Goal: Task Accomplishment & Management: Use online tool/utility

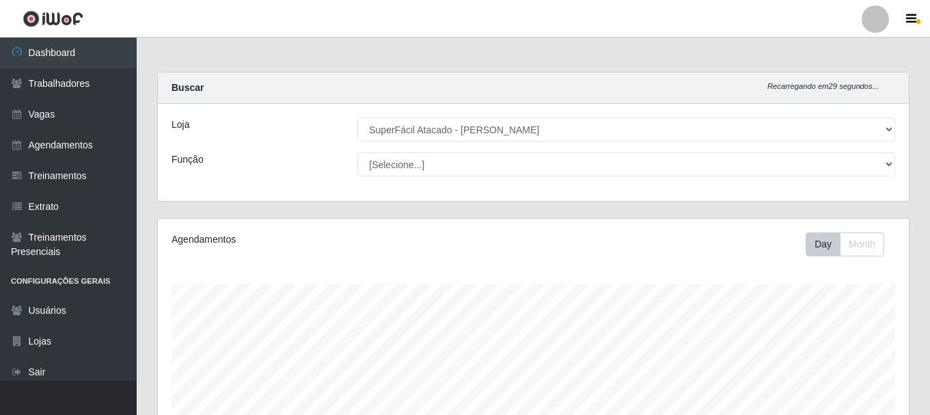
select select "399"
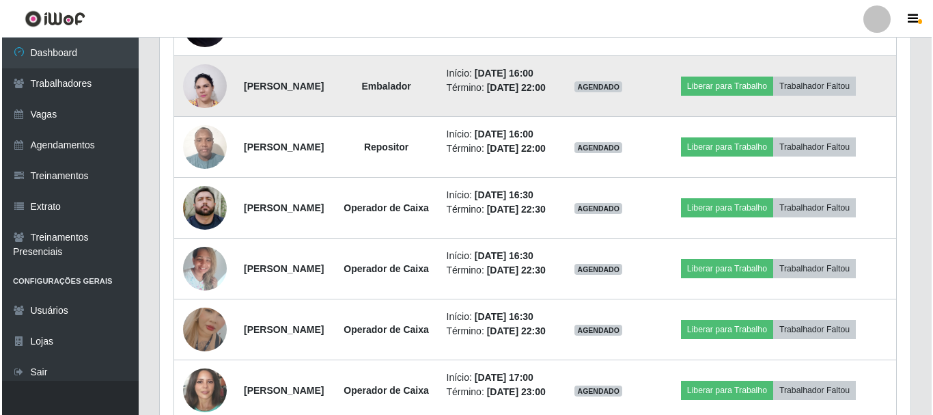
scroll to position [779, 0]
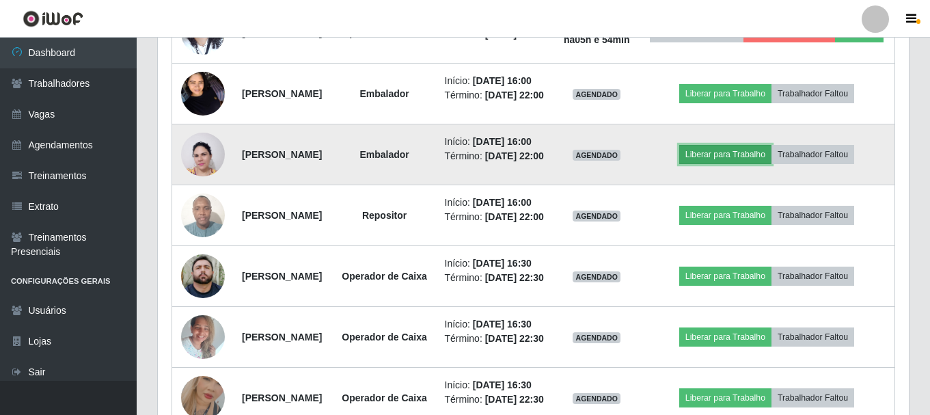
click at [766, 164] on button "Liberar para Trabalho" at bounding box center [725, 154] width 92 height 19
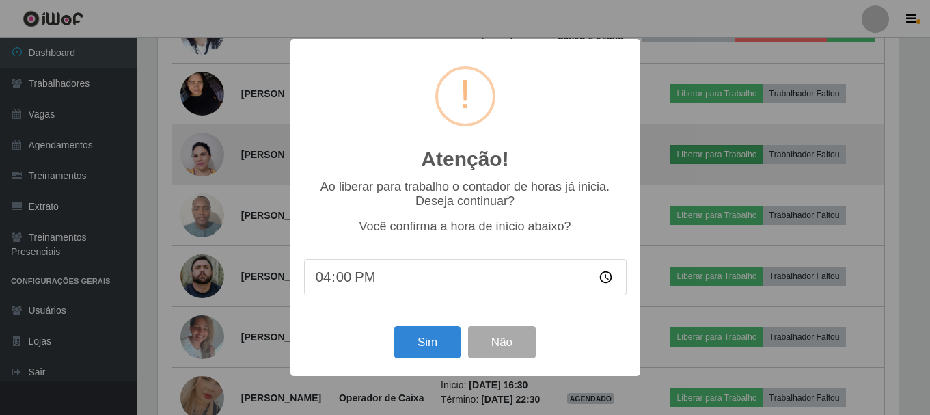
scroll to position [283, 744]
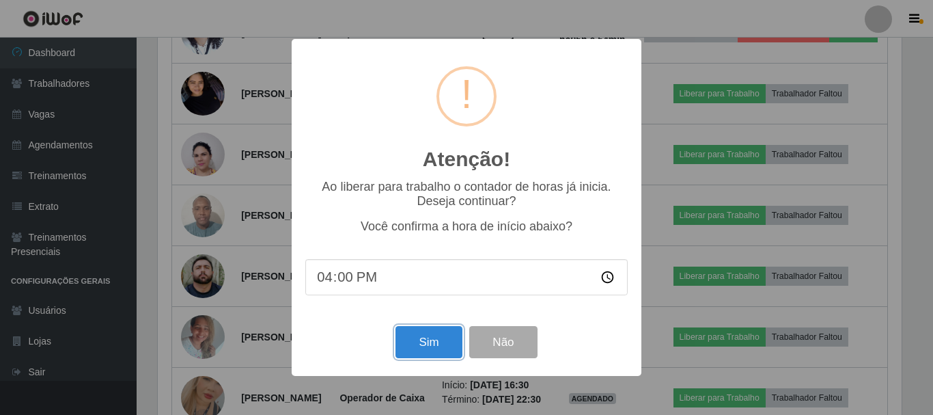
click at [426, 343] on button "Sim" at bounding box center [428, 342] width 66 height 32
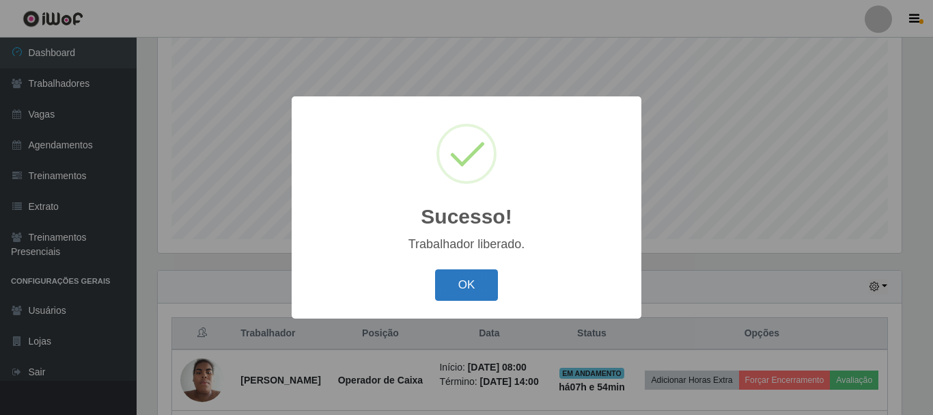
click at [461, 288] on button "OK" at bounding box center [467, 285] width 64 height 32
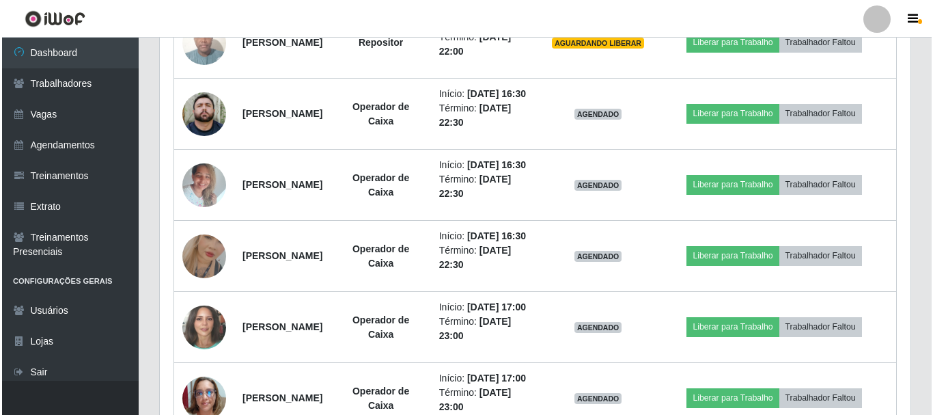
scroll to position [984, 0]
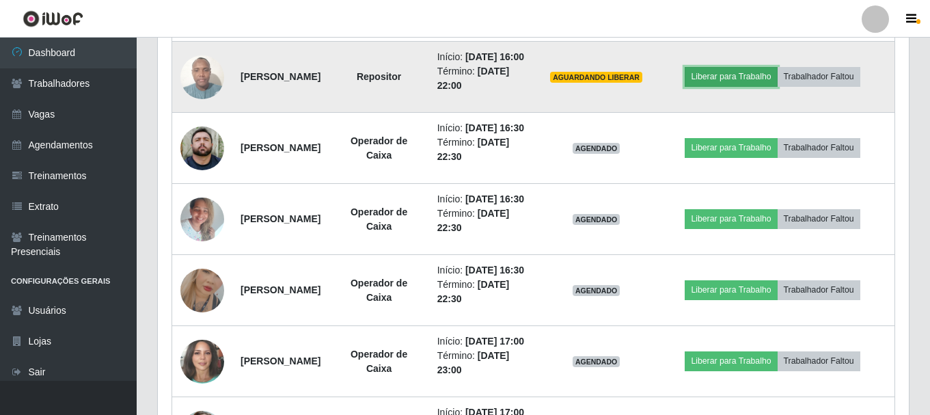
click at [725, 86] on button "Liberar para Trabalho" at bounding box center [730, 76] width 92 height 19
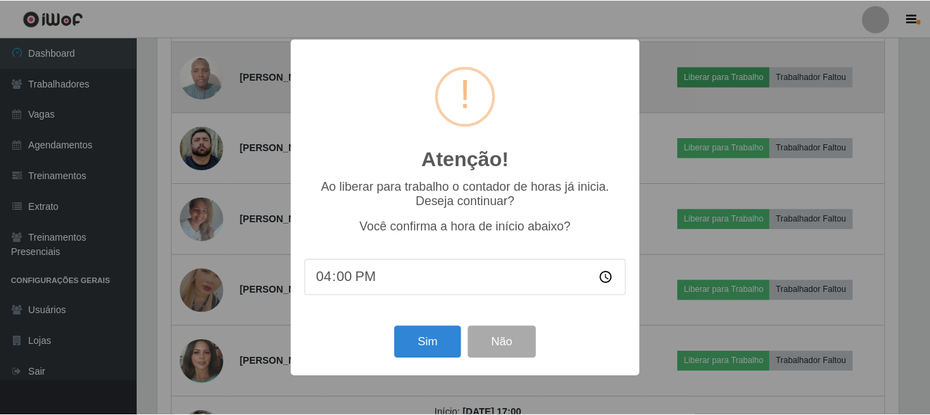
scroll to position [283, 744]
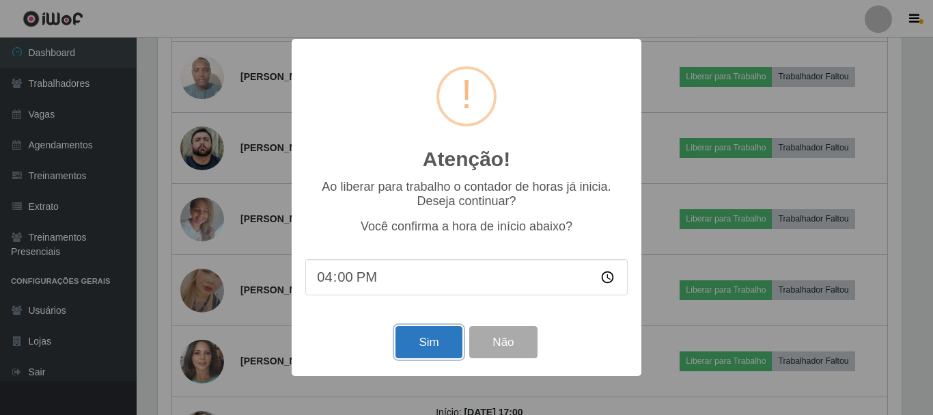
click at [428, 353] on button "Sim" at bounding box center [428, 342] width 66 height 32
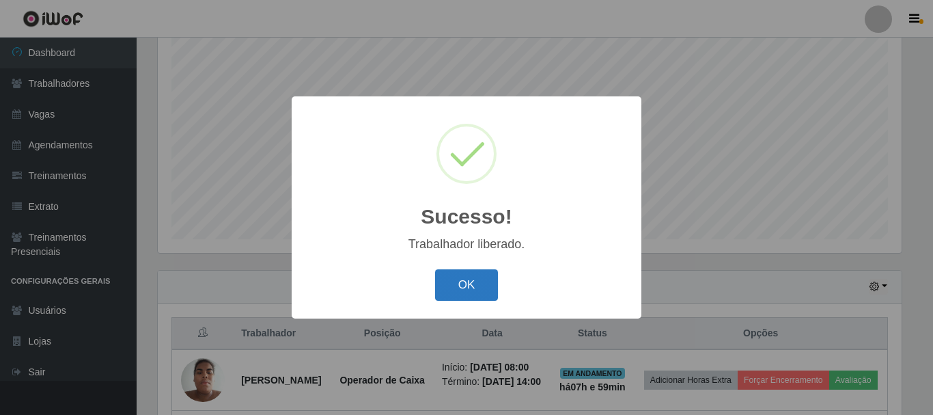
click at [466, 279] on button "OK" at bounding box center [467, 285] width 64 height 32
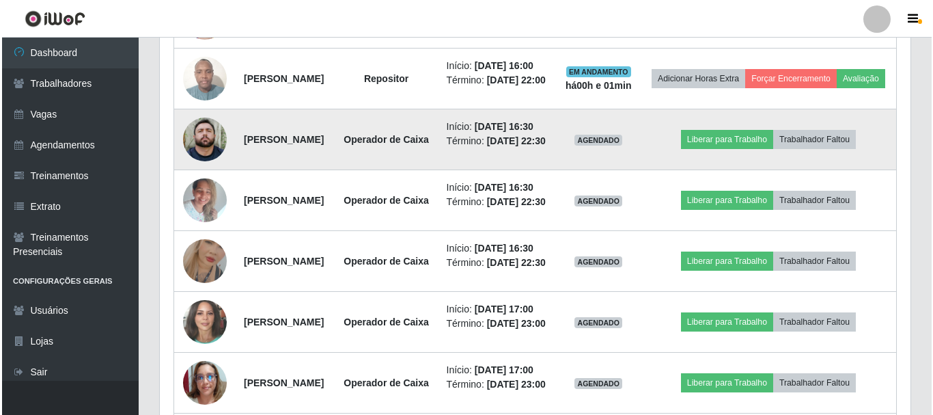
scroll to position [847, 0]
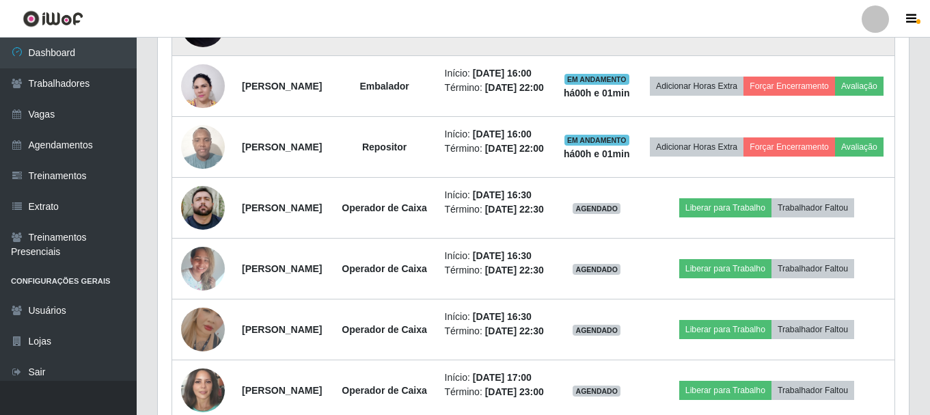
click at [725, 35] on button "Liberar para Trabalho" at bounding box center [725, 25] width 92 height 19
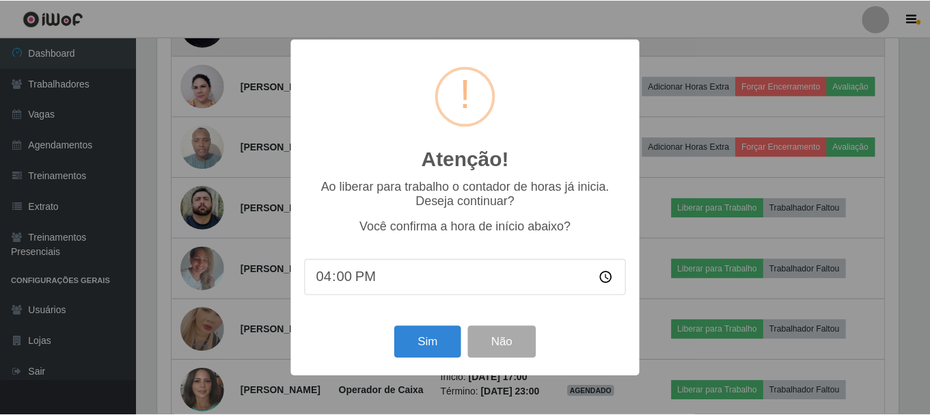
scroll to position [283, 744]
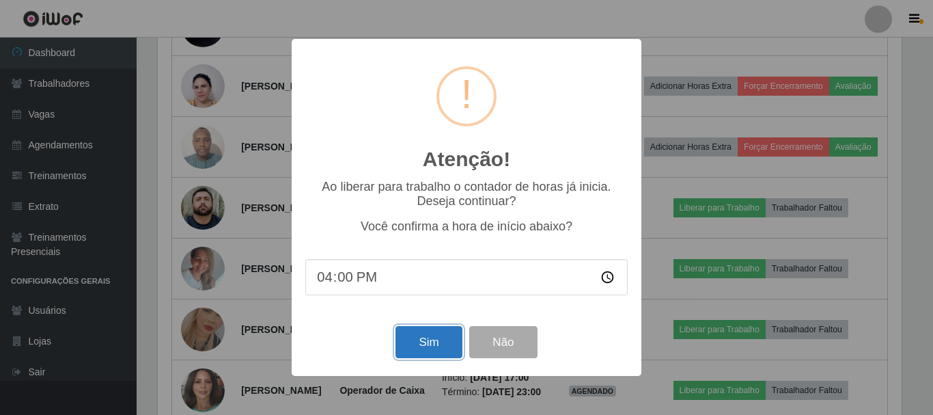
click at [406, 335] on button "Sim" at bounding box center [428, 342] width 66 height 32
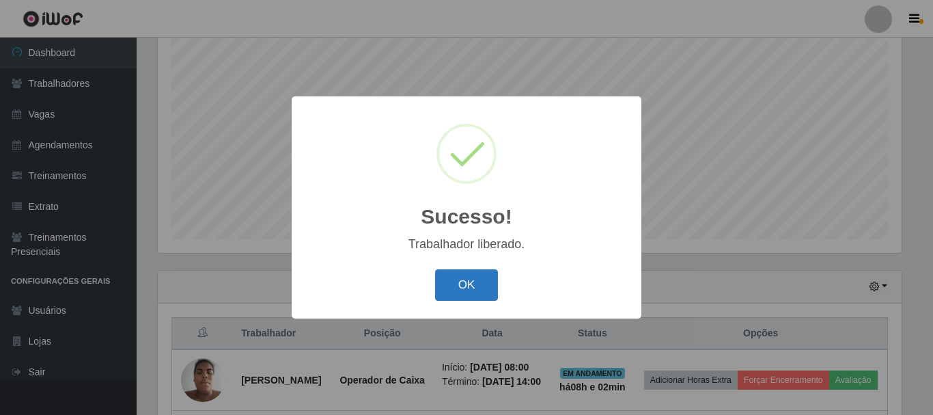
click at [482, 286] on button "OK" at bounding box center [467, 285] width 64 height 32
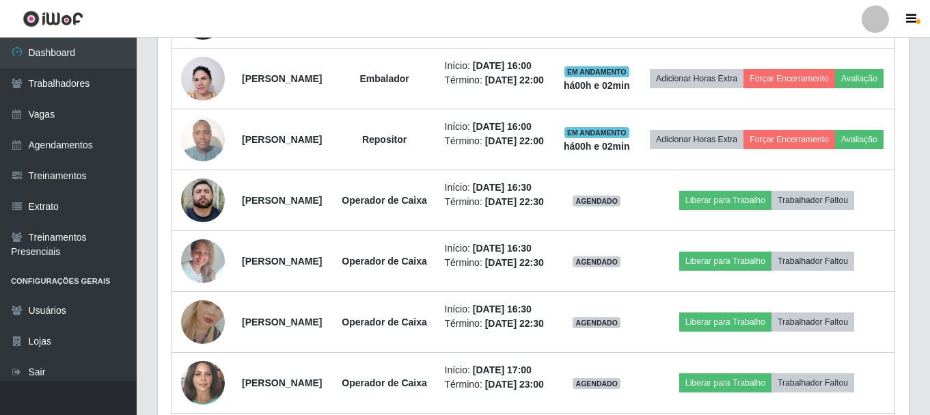
scroll to position [710, 0]
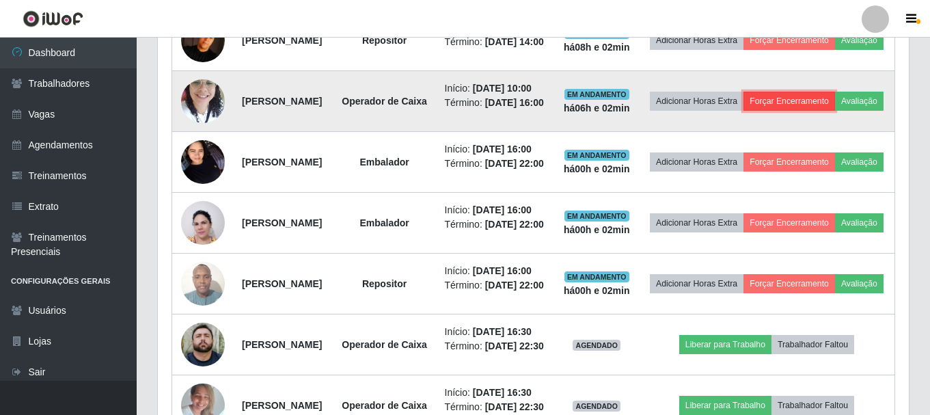
click at [797, 111] on button "Forçar Encerramento" at bounding box center [789, 101] width 92 height 19
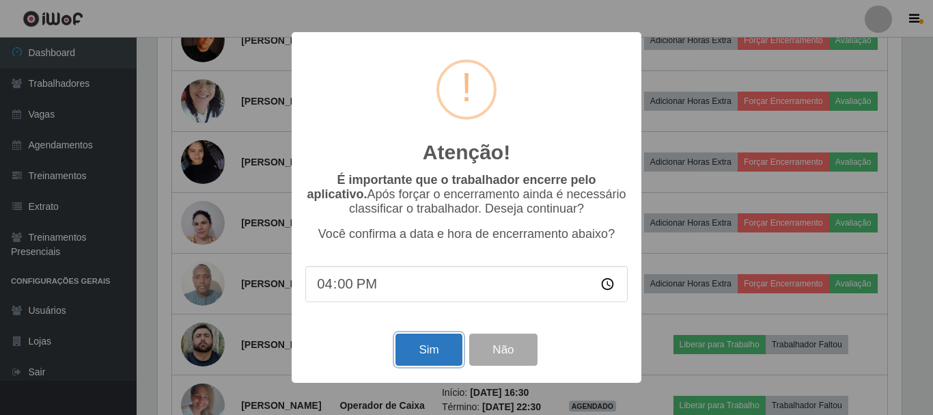
click at [428, 346] on button "Sim" at bounding box center [428, 349] width 66 height 32
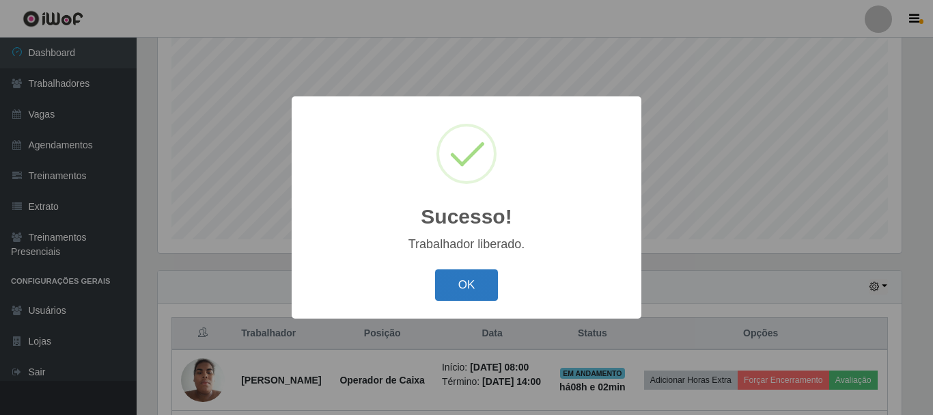
click at [455, 274] on button "OK" at bounding box center [467, 285] width 64 height 32
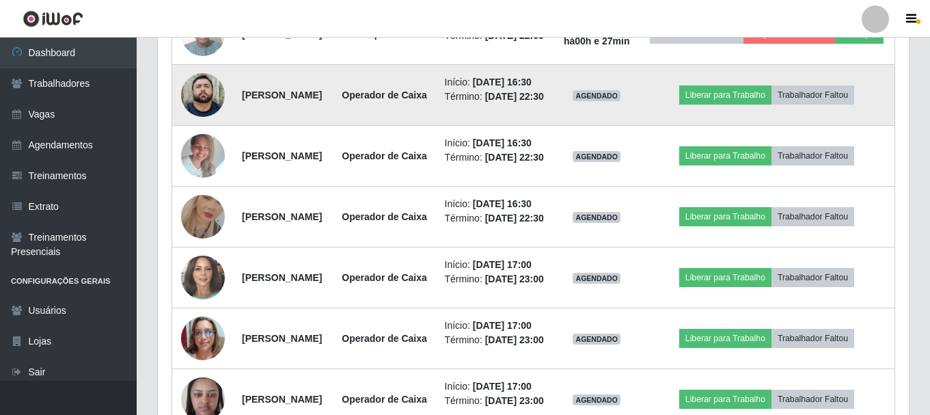
scroll to position [932, 0]
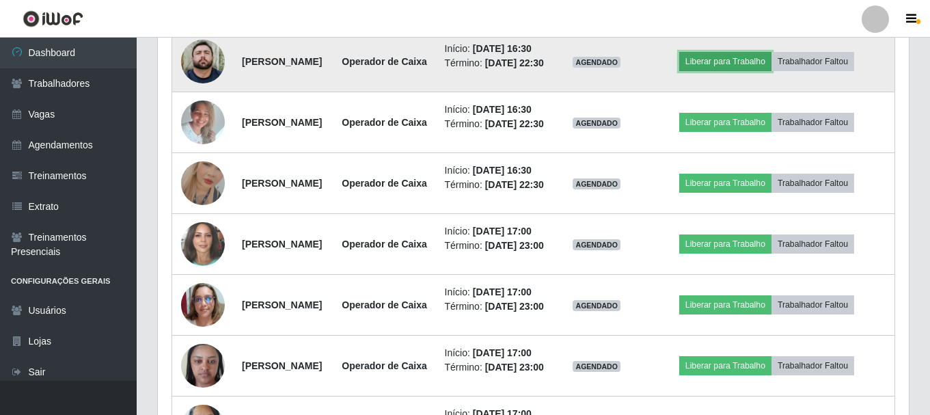
click at [760, 71] on button "Liberar para Trabalho" at bounding box center [725, 61] width 92 height 19
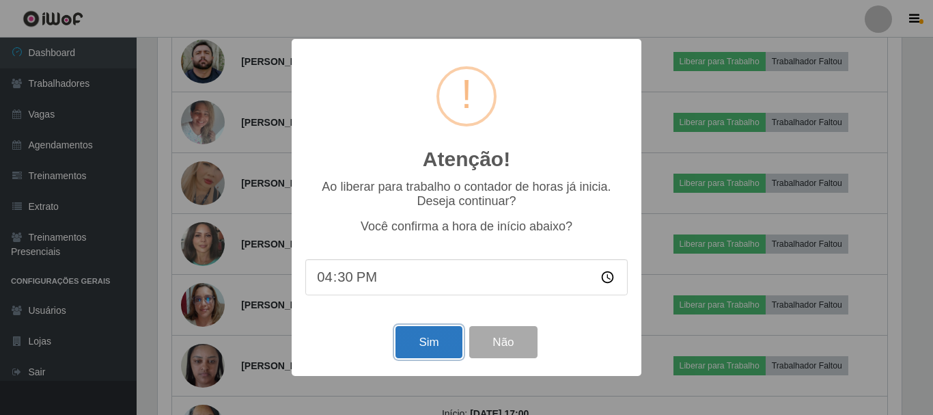
click at [441, 347] on button "Sim" at bounding box center [428, 342] width 66 height 32
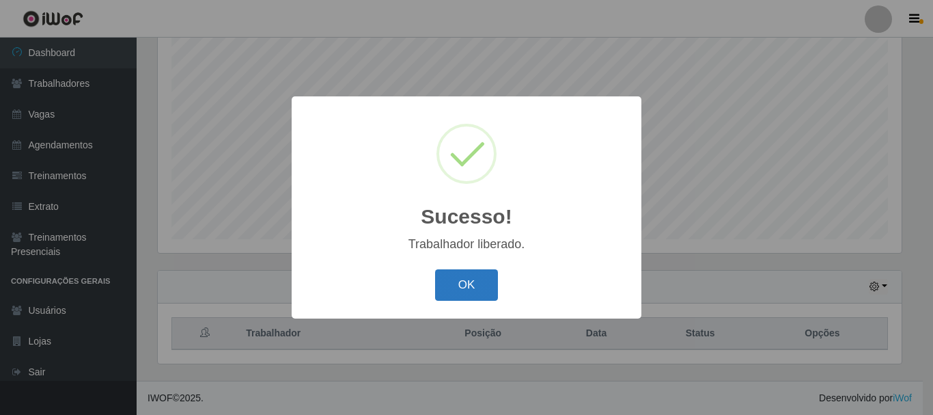
click at [473, 283] on button "OK" at bounding box center [467, 285] width 64 height 32
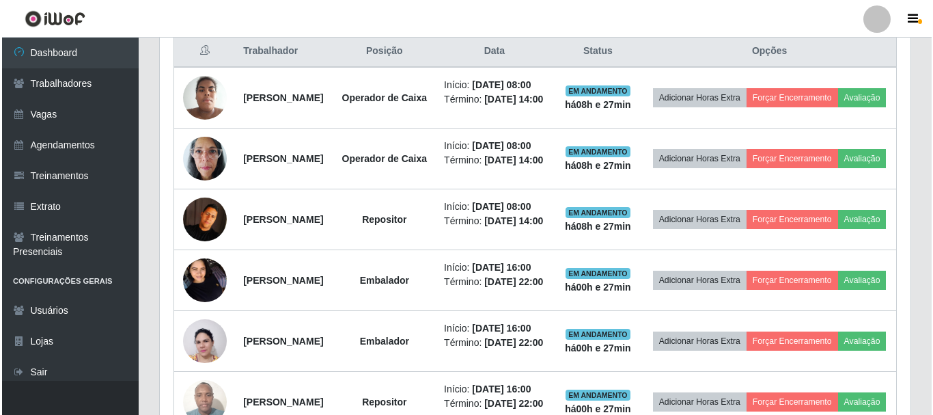
scroll to position [523, 0]
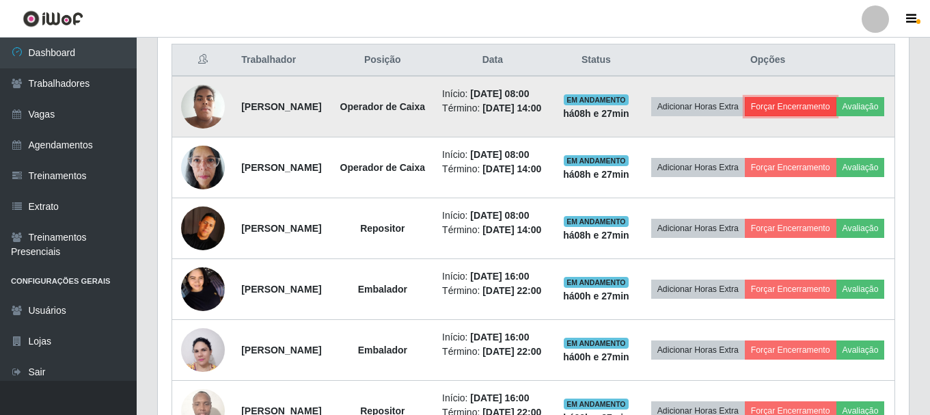
click at [836, 111] on button "Forçar Encerramento" at bounding box center [791, 106] width 92 height 19
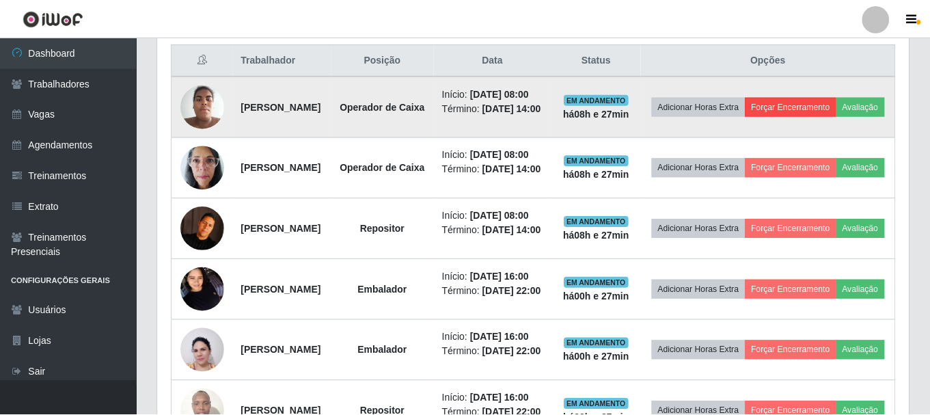
scroll to position [283, 744]
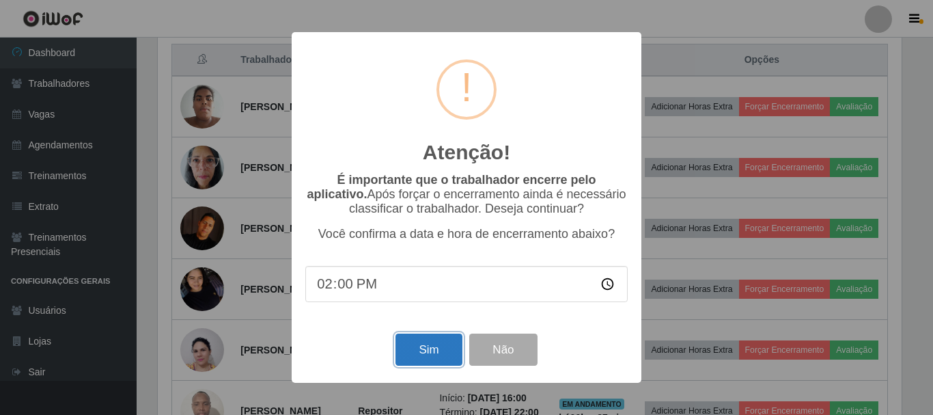
click at [440, 360] on button "Sim" at bounding box center [428, 349] width 66 height 32
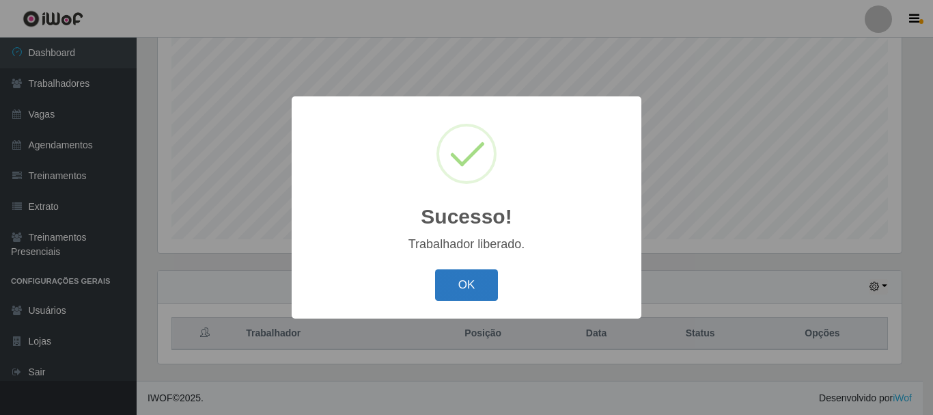
click at [473, 297] on button "OK" at bounding box center [467, 285] width 64 height 32
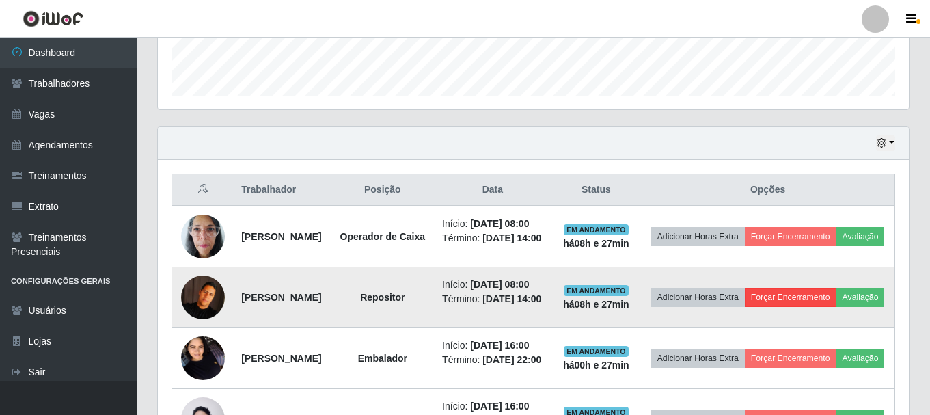
scroll to position [454, 0]
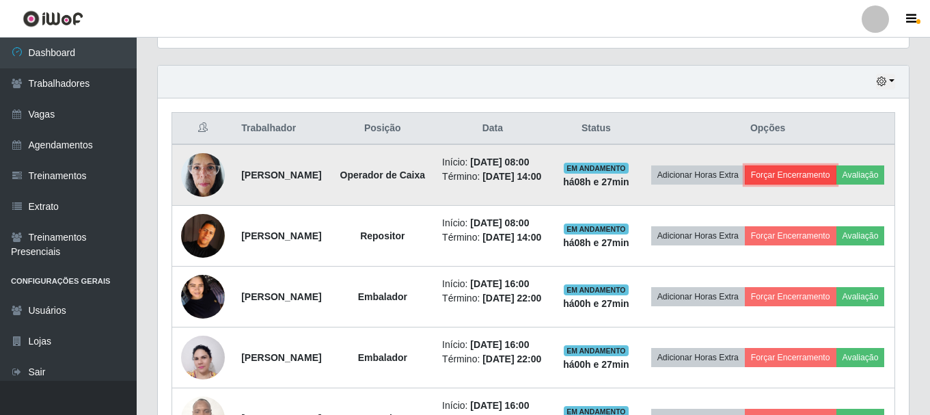
click at [830, 179] on button "Forçar Encerramento" at bounding box center [791, 174] width 92 height 19
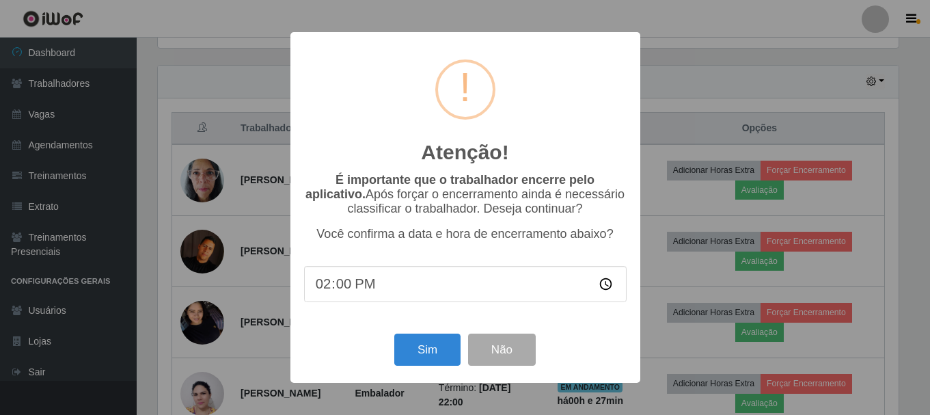
scroll to position [283, 744]
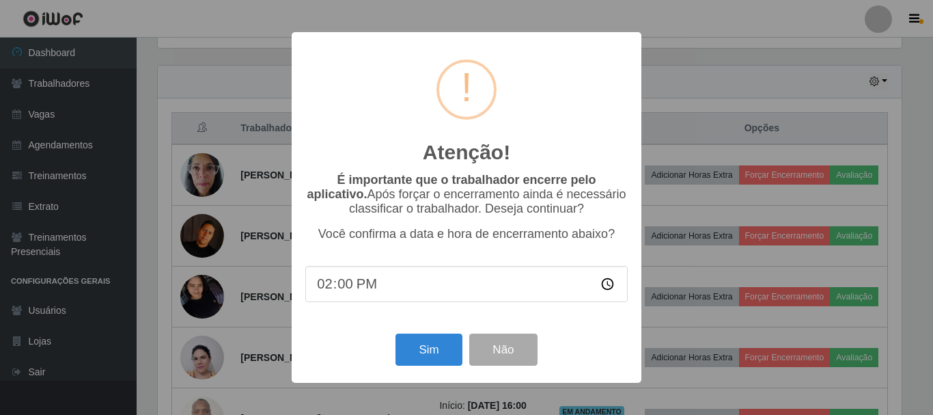
click at [435, 369] on div "Sim Não" at bounding box center [466, 349] width 322 height 39
click at [439, 352] on button "Sim" at bounding box center [428, 349] width 66 height 32
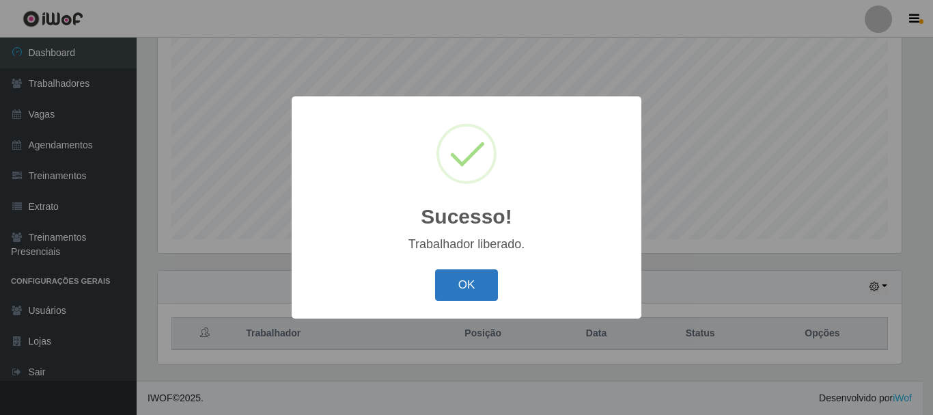
click at [480, 293] on button "OK" at bounding box center [467, 285] width 64 height 32
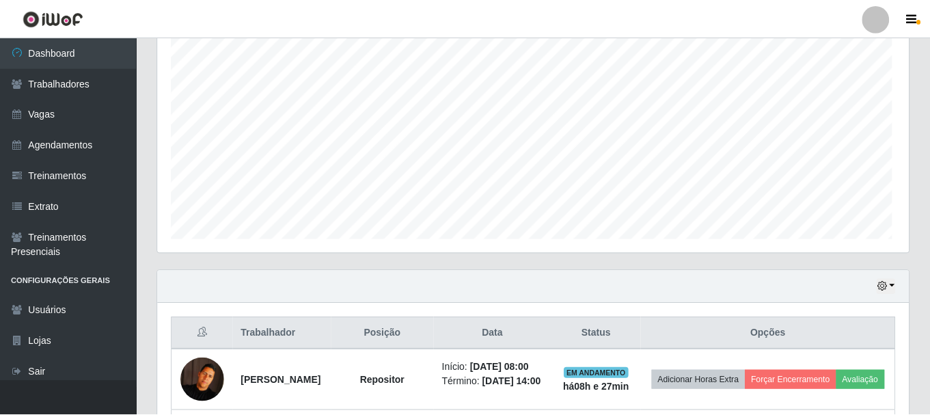
scroll to position [0, 0]
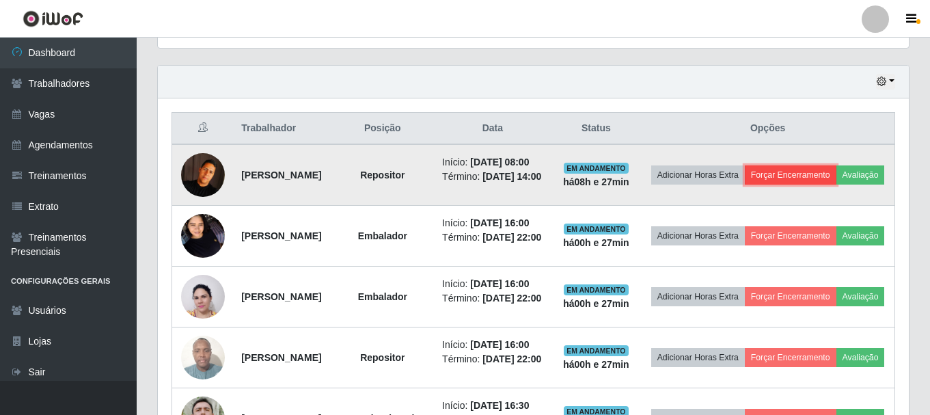
click at [834, 173] on button "Forçar Encerramento" at bounding box center [791, 174] width 92 height 19
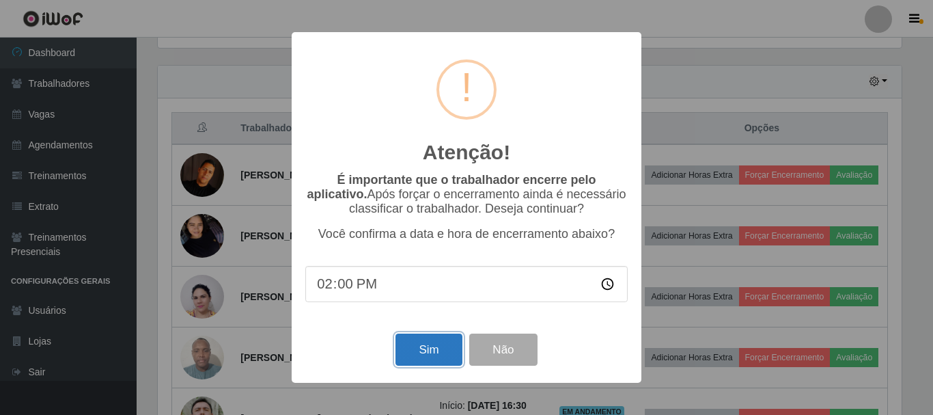
click at [423, 353] on button "Sim" at bounding box center [428, 349] width 66 height 32
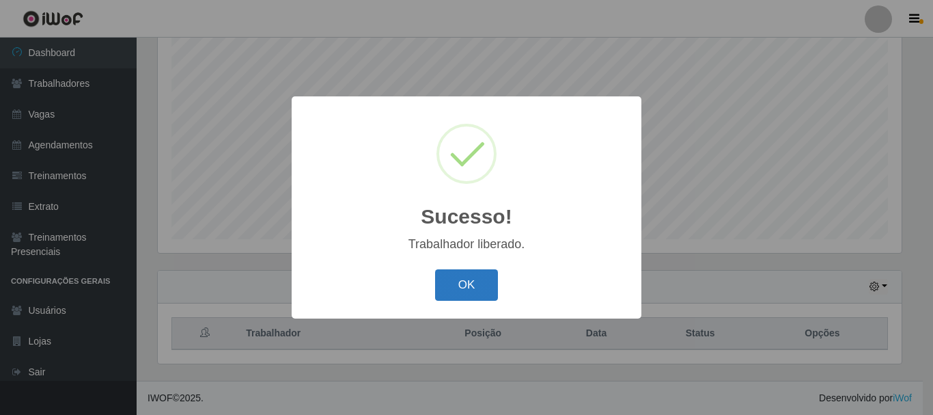
click at [456, 275] on button "OK" at bounding box center [467, 285] width 64 height 32
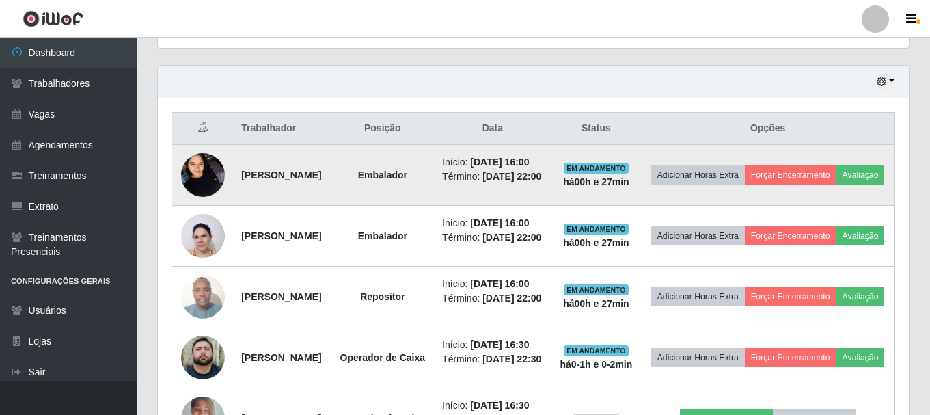
click at [219, 191] on img at bounding box center [203, 174] width 44 height 58
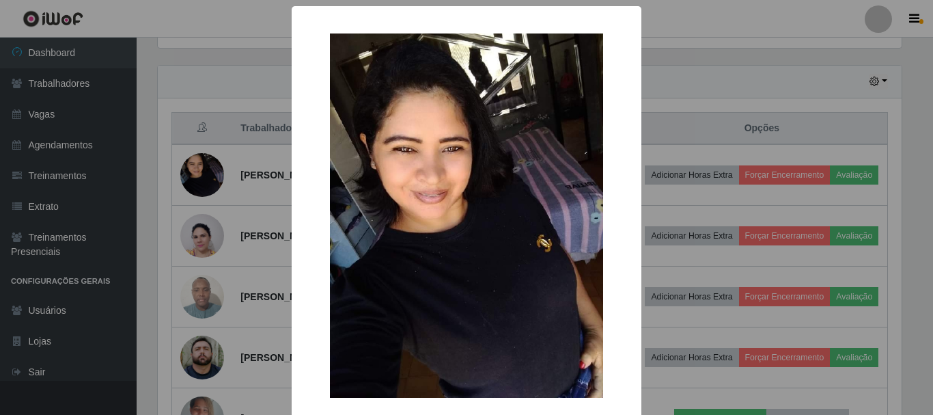
click at [262, 195] on div "× OK Cancel" at bounding box center [466, 207] width 933 height 415
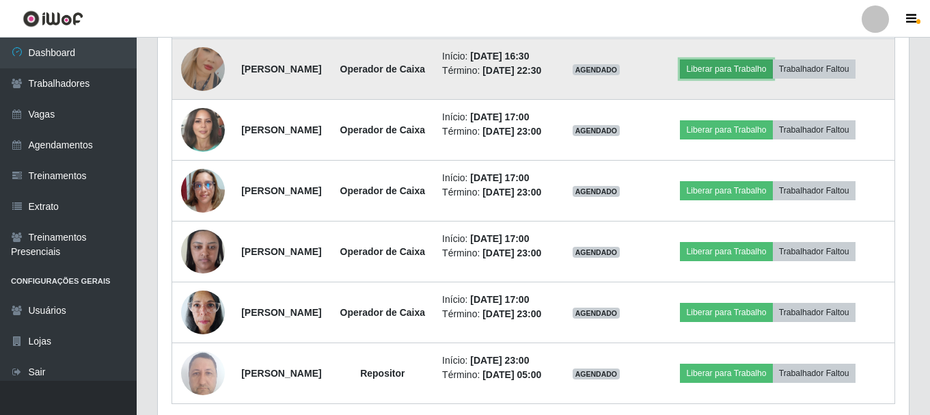
click at [755, 79] on button "Liberar para Trabalho" at bounding box center [726, 68] width 92 height 19
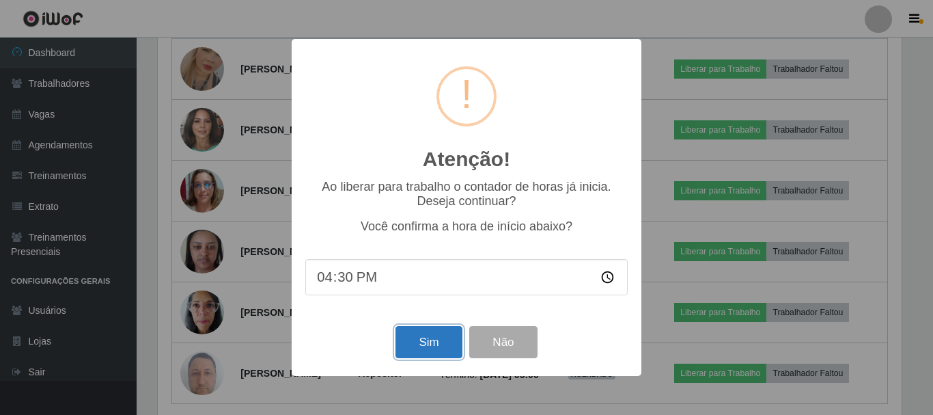
click at [437, 358] on button "Sim" at bounding box center [428, 342] width 66 height 32
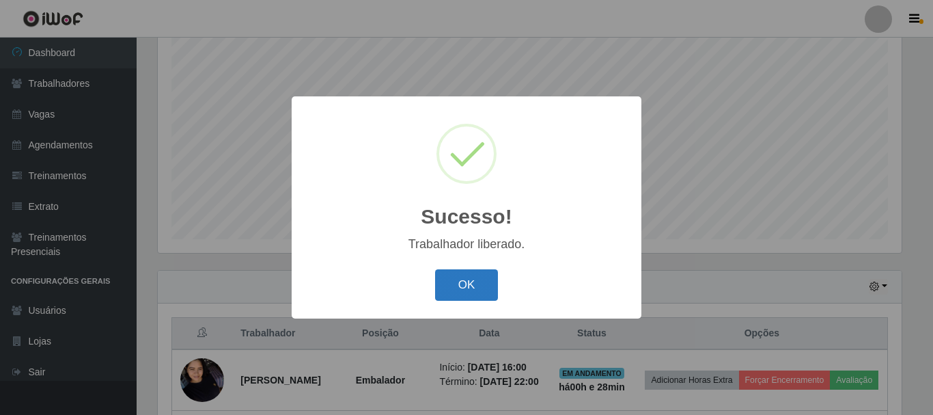
click at [454, 292] on button "OK" at bounding box center [467, 285] width 64 height 32
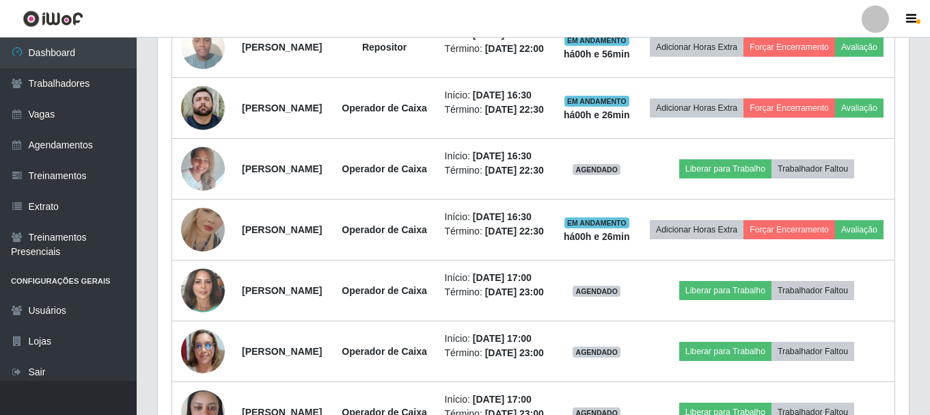
scroll to position [727, 0]
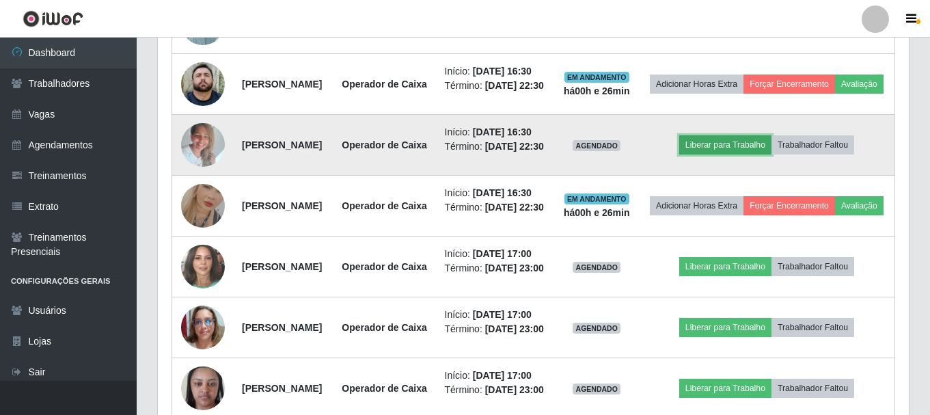
click at [758, 154] on button "Liberar para Trabalho" at bounding box center [725, 144] width 92 height 19
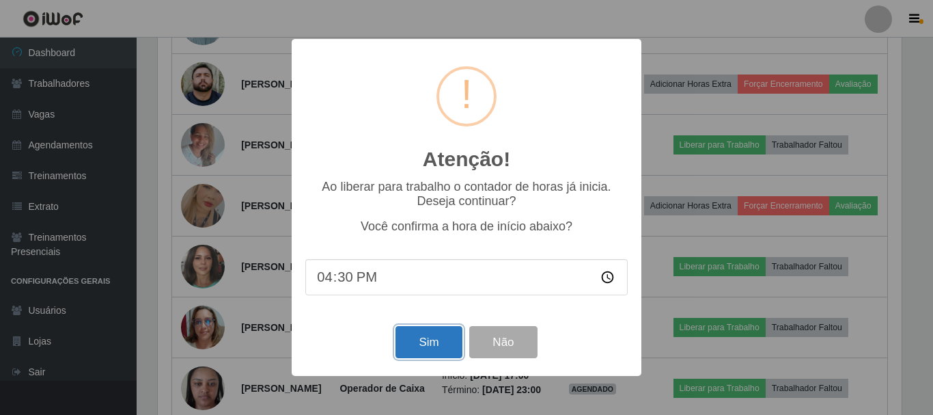
click at [439, 337] on button "Sim" at bounding box center [428, 342] width 66 height 32
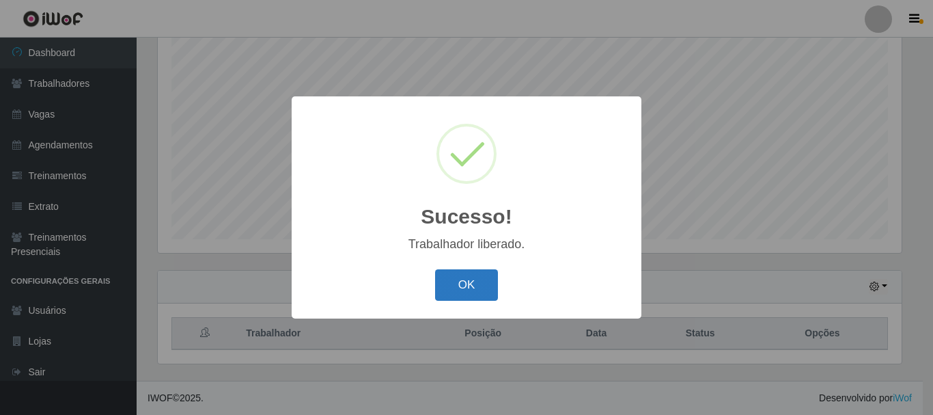
click at [468, 277] on button "OK" at bounding box center [467, 285] width 64 height 32
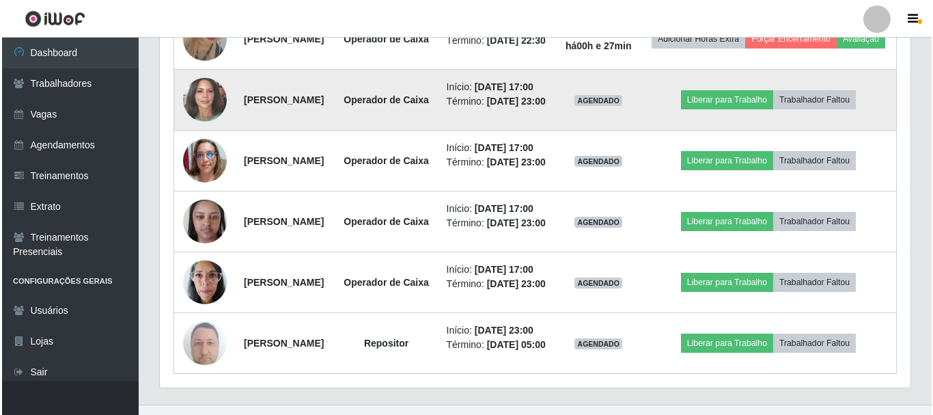
scroll to position [915, 0]
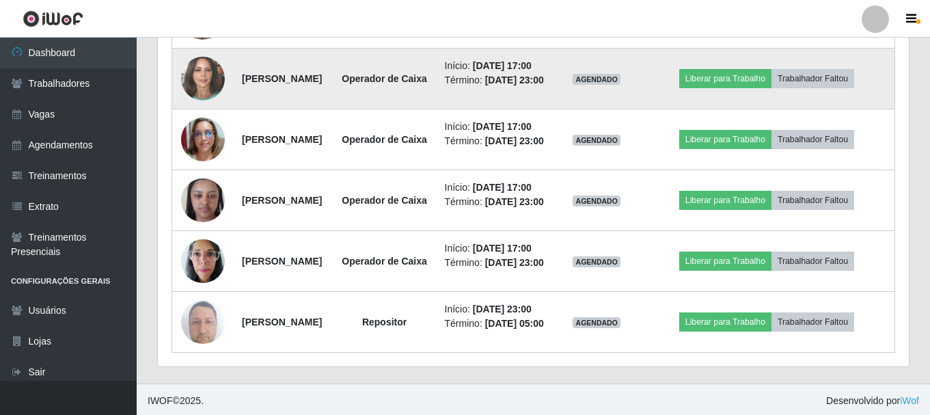
click at [204, 105] on img at bounding box center [203, 79] width 44 height 52
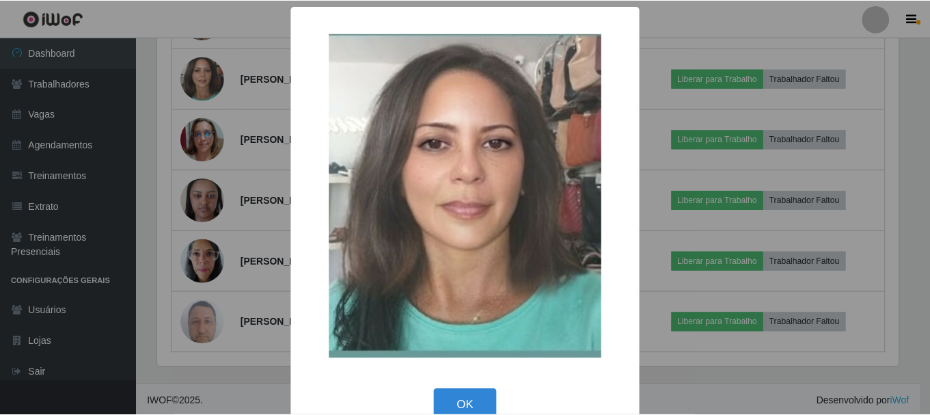
scroll to position [283, 744]
click at [292, 193] on div "× OK Cancel" at bounding box center [467, 222] width 350 height 432
click at [481, 405] on button "OK" at bounding box center [467, 405] width 64 height 32
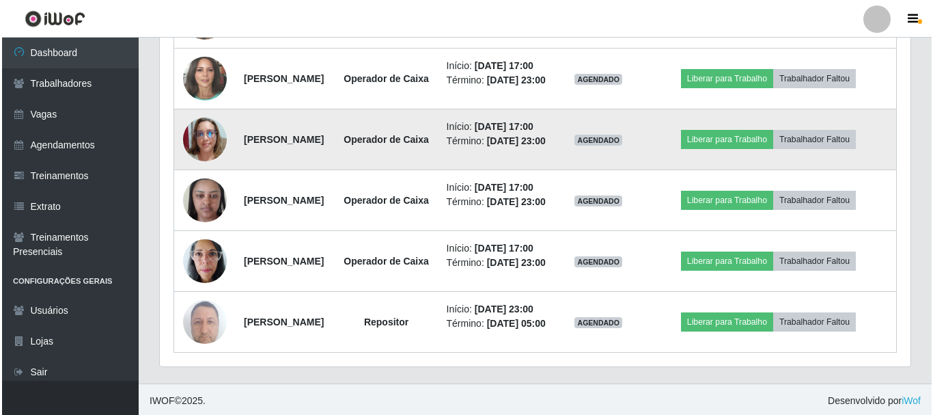
scroll to position [283, 751]
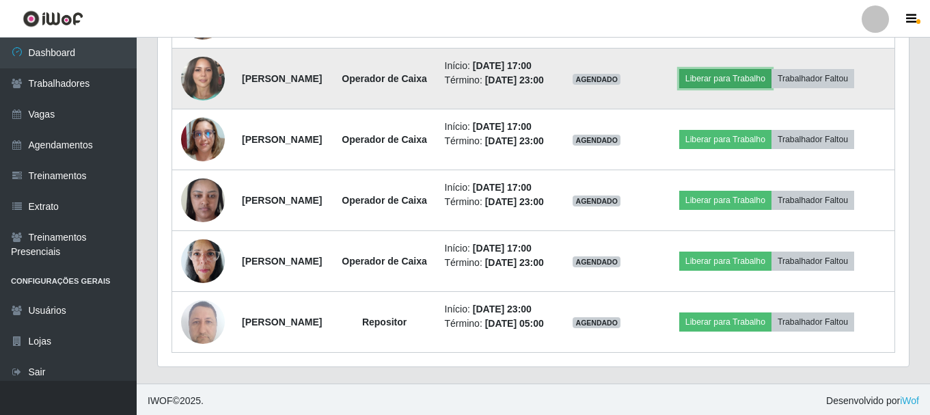
click at [758, 88] on button "Liberar para Trabalho" at bounding box center [725, 78] width 92 height 19
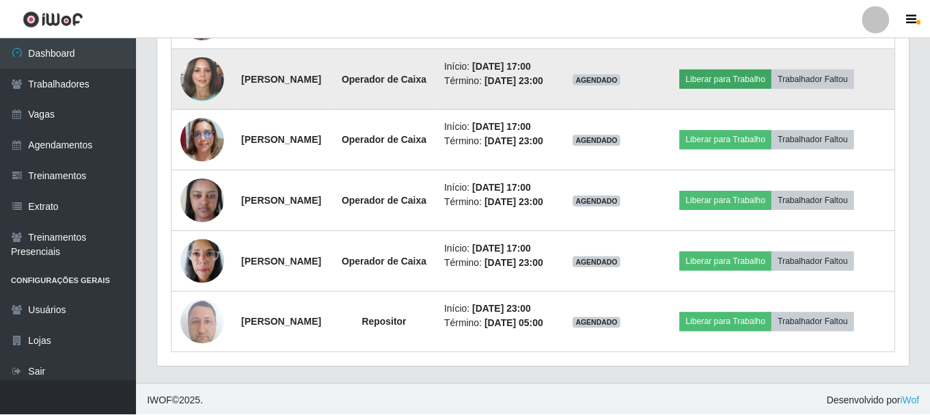
scroll to position [283, 744]
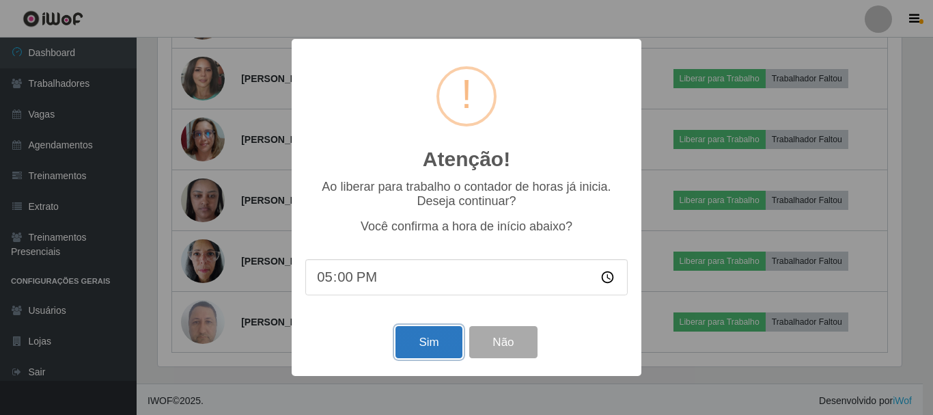
click at [442, 346] on button "Sim" at bounding box center [428, 342] width 66 height 32
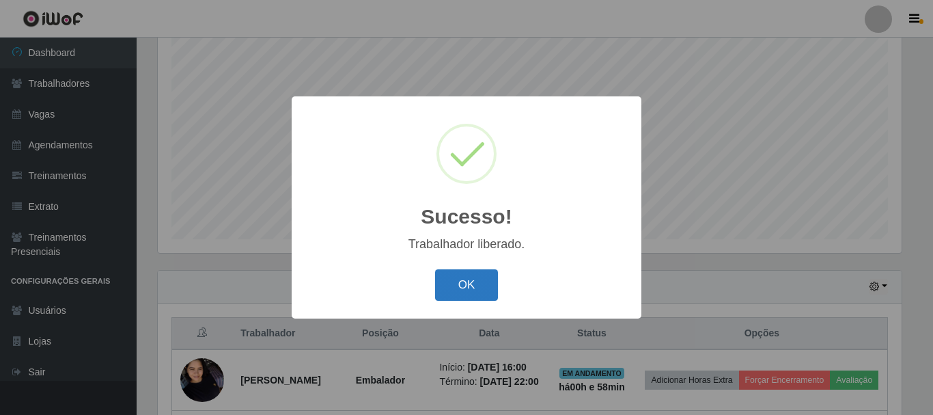
click at [462, 286] on button "OK" at bounding box center [467, 285] width 64 height 32
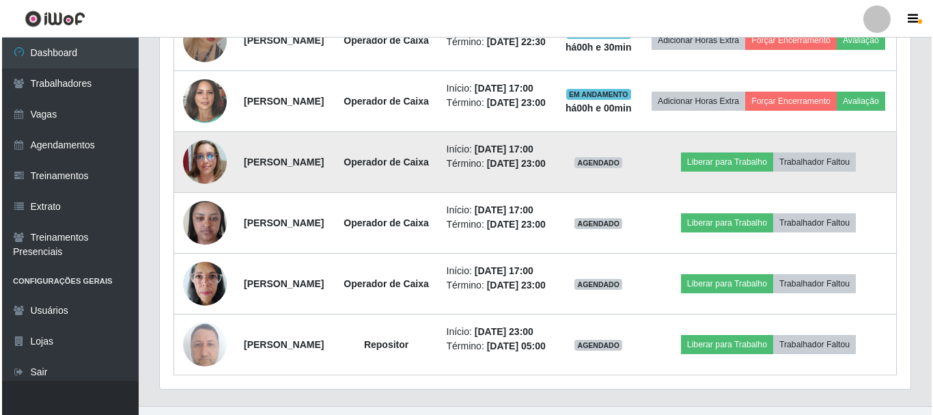
scroll to position [1025, 0]
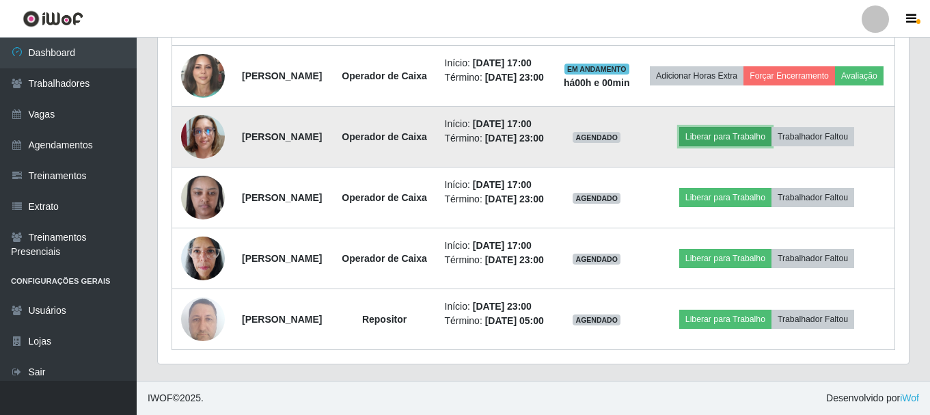
click at [744, 146] on button "Liberar para Trabalho" at bounding box center [725, 136] width 92 height 19
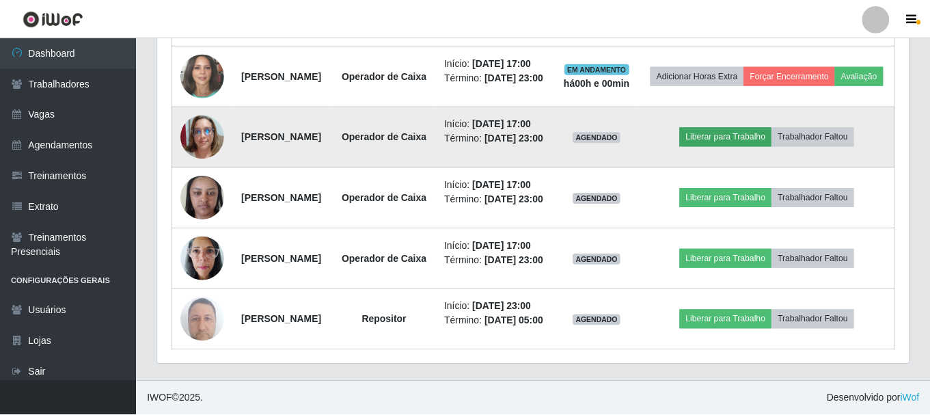
scroll to position [283, 744]
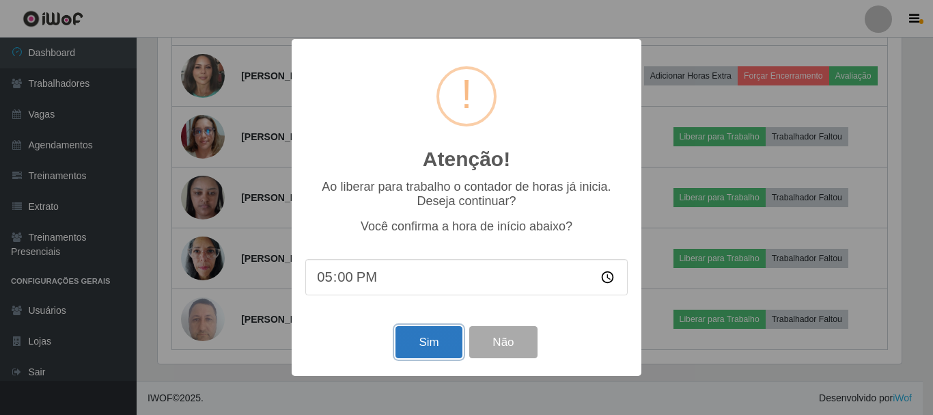
click at [440, 339] on button "Sim" at bounding box center [428, 342] width 66 height 32
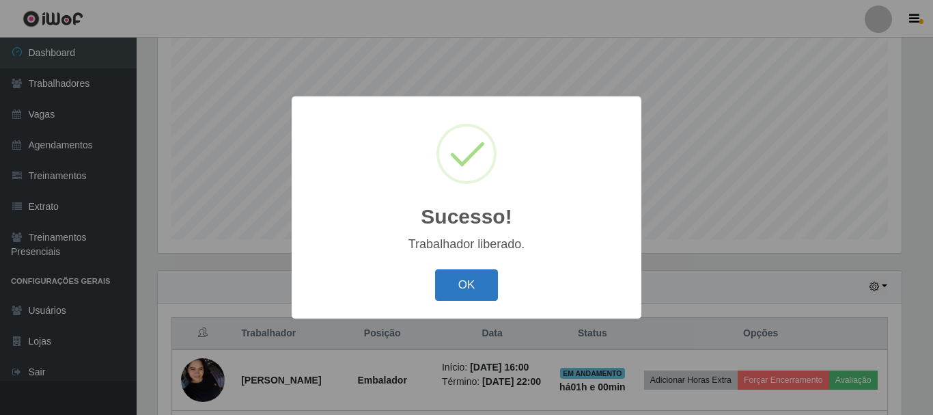
click at [473, 285] on button "OK" at bounding box center [467, 285] width 64 height 32
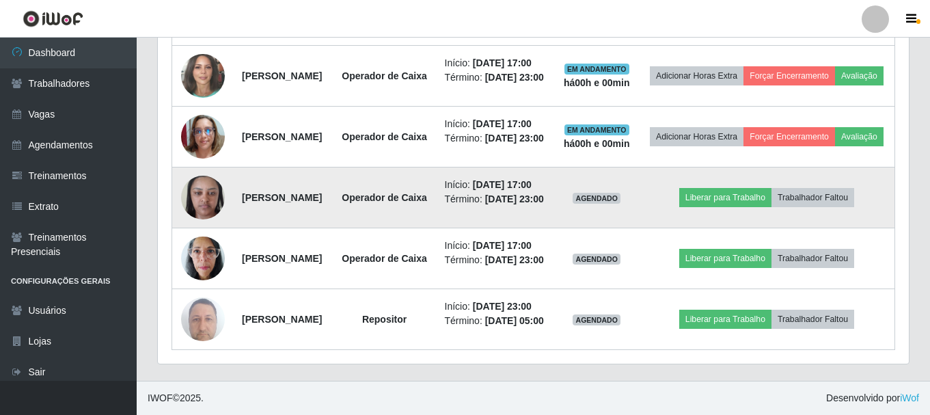
scroll to position [1189, 0]
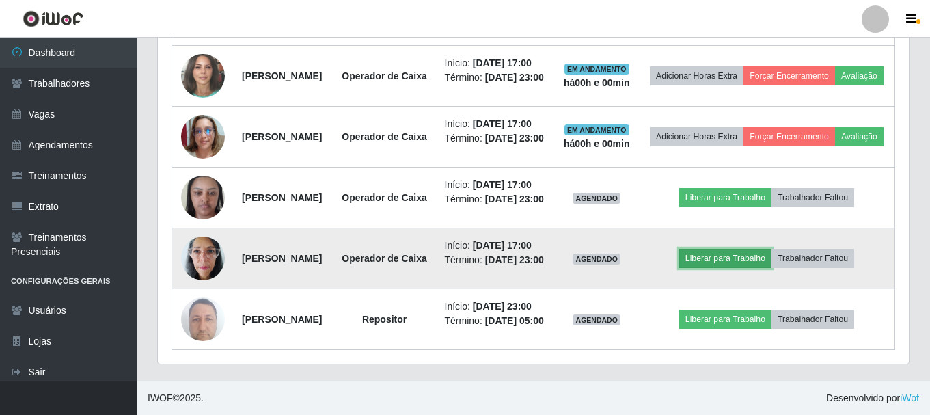
click at [727, 249] on button "Liberar para Trabalho" at bounding box center [725, 258] width 92 height 19
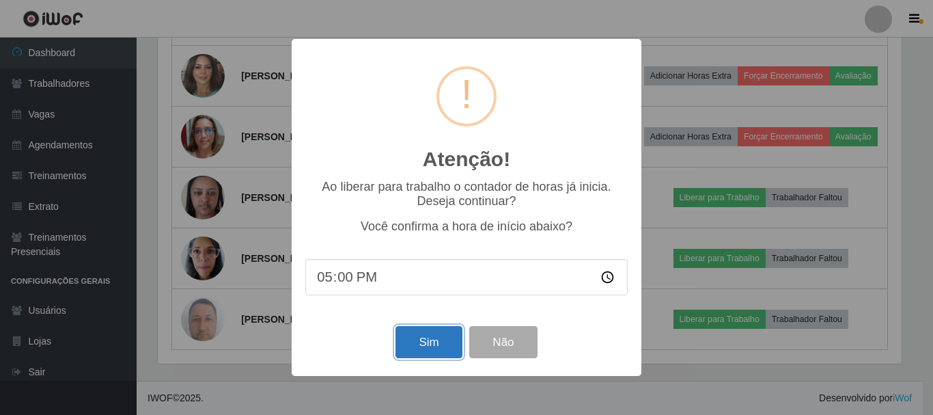
click at [429, 356] on button "Sim" at bounding box center [428, 342] width 66 height 32
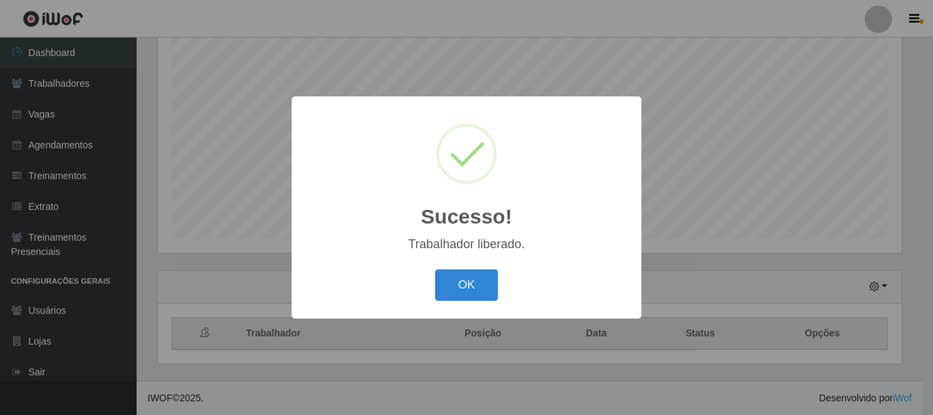
click at [464, 304] on div "OK Cancel" at bounding box center [466, 284] width 322 height 39
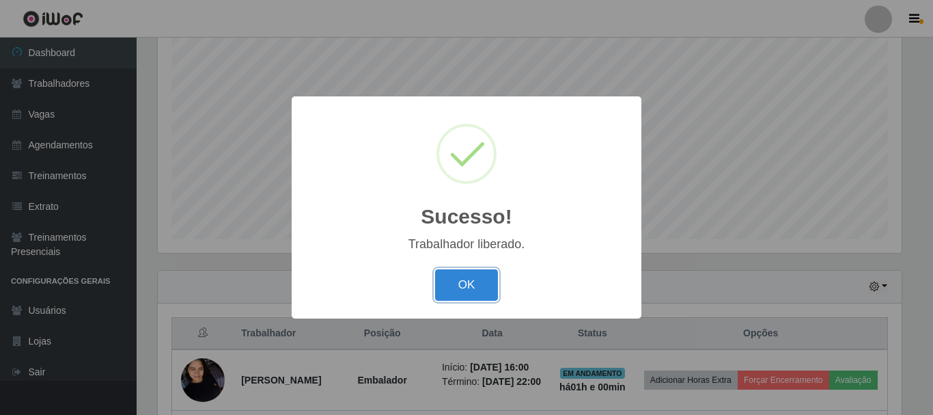
click at [469, 288] on button "OK" at bounding box center [467, 285] width 64 height 32
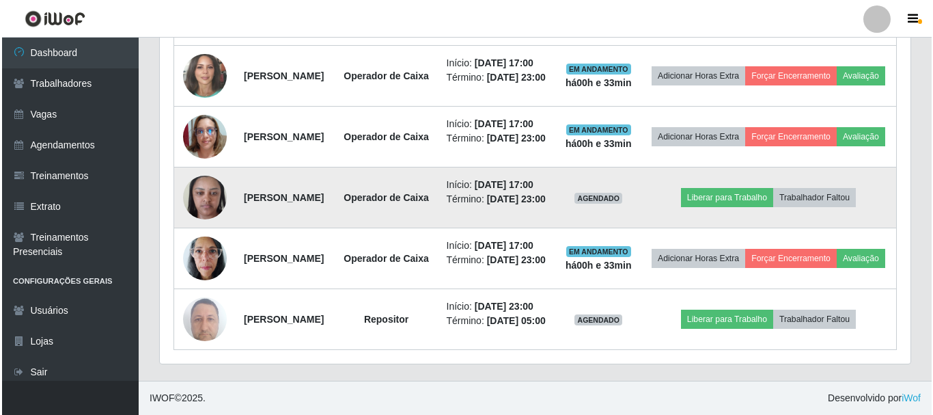
scroll to position [1189, 0]
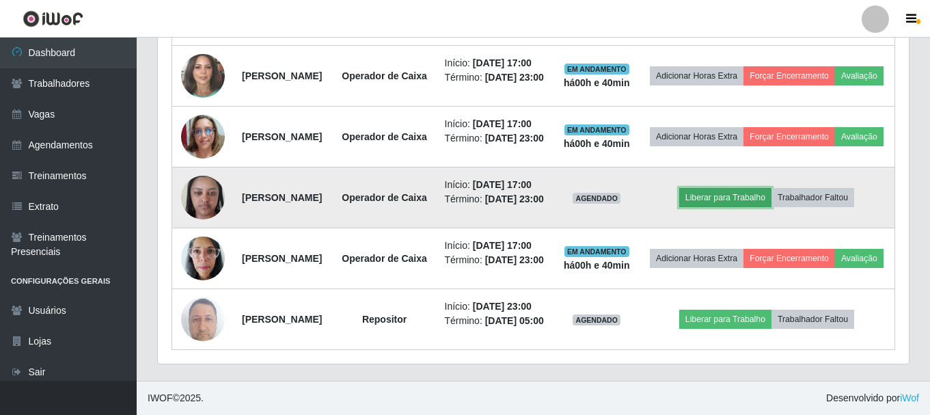
click at [749, 188] on button "Liberar para Trabalho" at bounding box center [725, 197] width 92 height 19
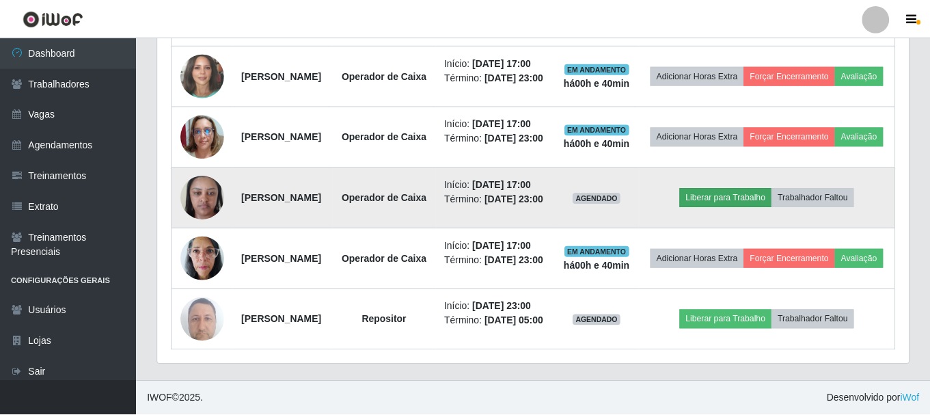
scroll to position [283, 744]
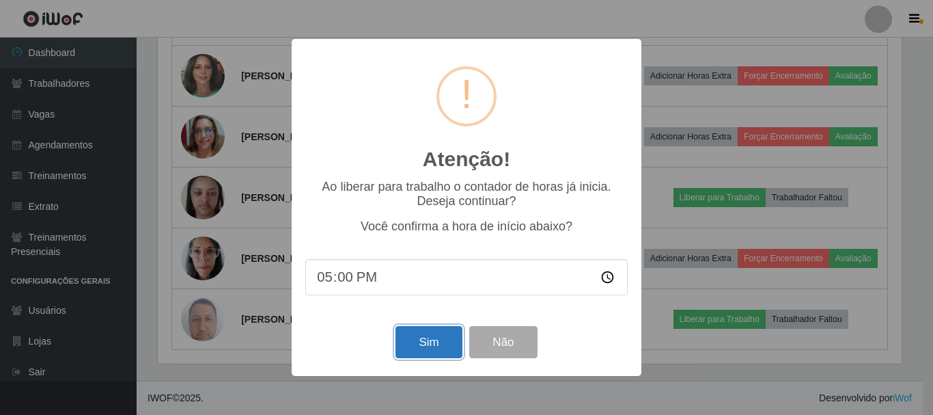
click at [426, 345] on button "Sim" at bounding box center [428, 342] width 66 height 32
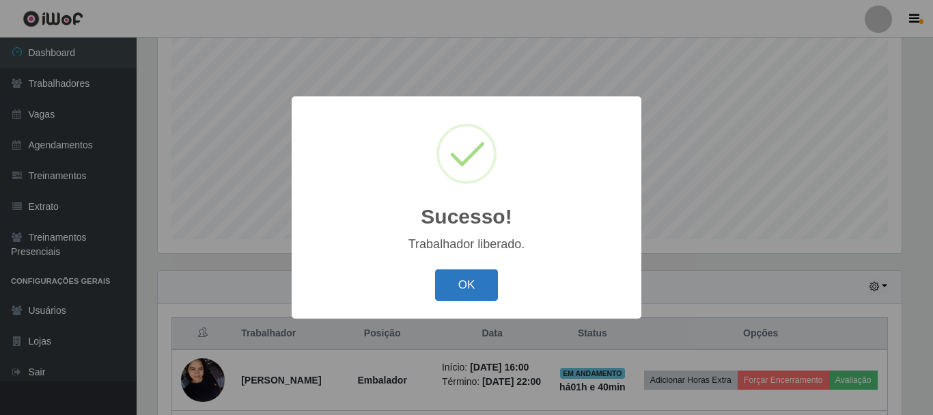
click at [454, 278] on button "OK" at bounding box center [467, 285] width 64 height 32
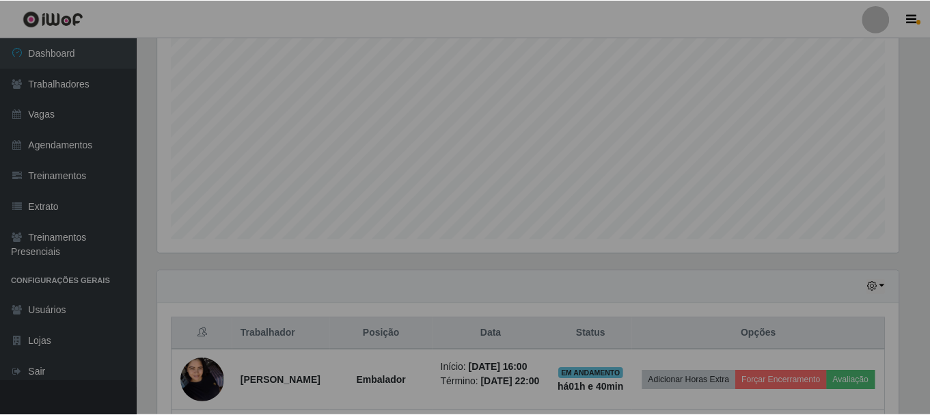
scroll to position [283, 751]
